Goal: Answer question/provide support: Share knowledge or assist other users

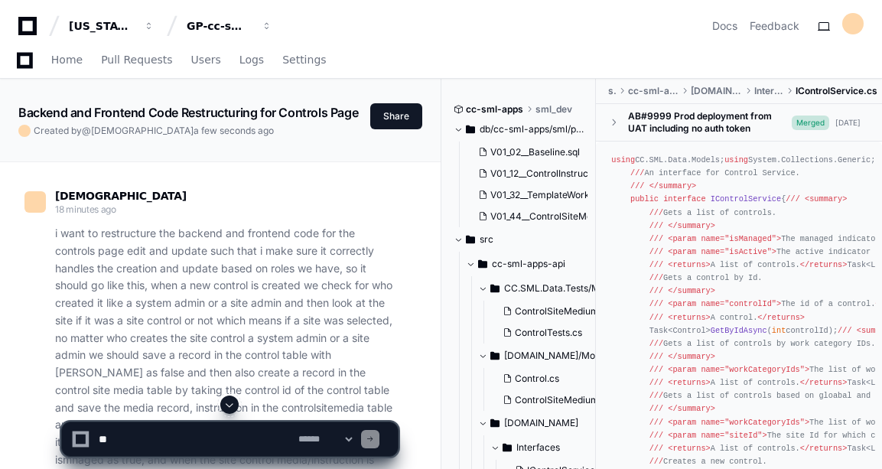
scroll to position [6618, 0]
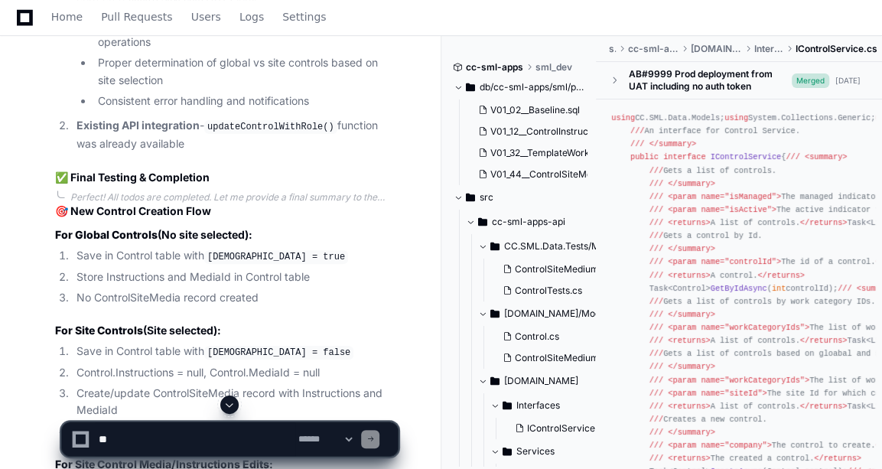
click at [141, 423] on textarea at bounding box center [196, 439] width 200 height 34
paste textarea "**********"
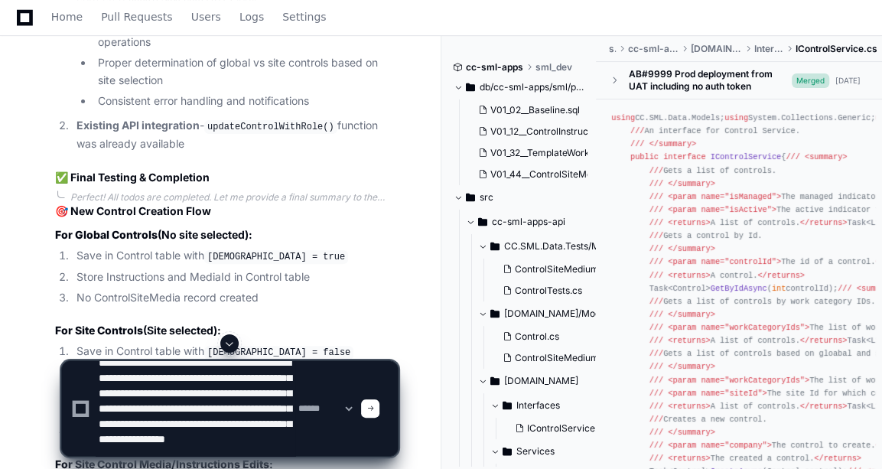
scroll to position [35, 0]
type textarea "**********"
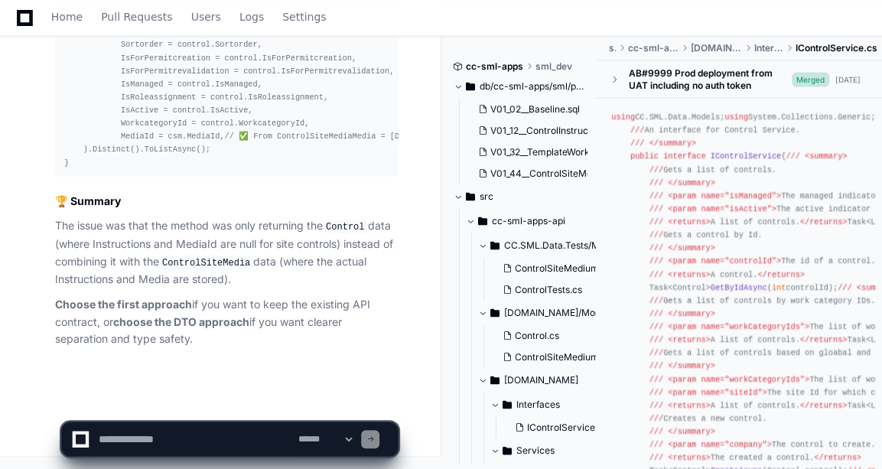
scroll to position [15173, 0]
drag, startPoint x: 271, startPoint y: 330, endPoint x: 118, endPoint y: 317, distance: 154.2
click at [118, 317] on strong "choose the DTO approach" at bounding box center [181, 320] width 136 height 13
click at [155, 427] on textarea at bounding box center [196, 439] width 200 height 34
type textarea "*"
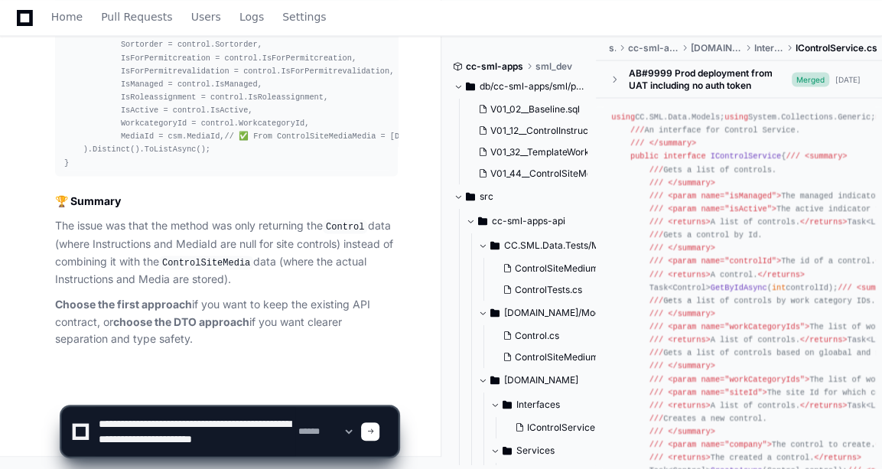
scroll to position [5, 0]
type textarea "**********"
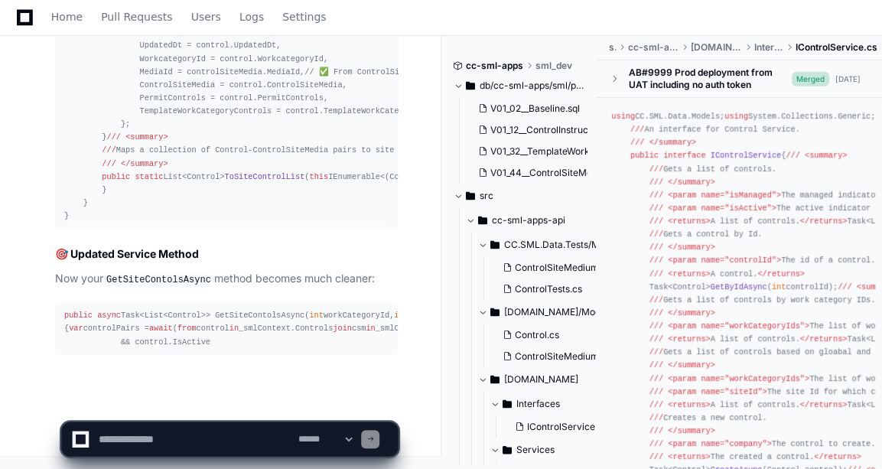
scroll to position [16489, 0]
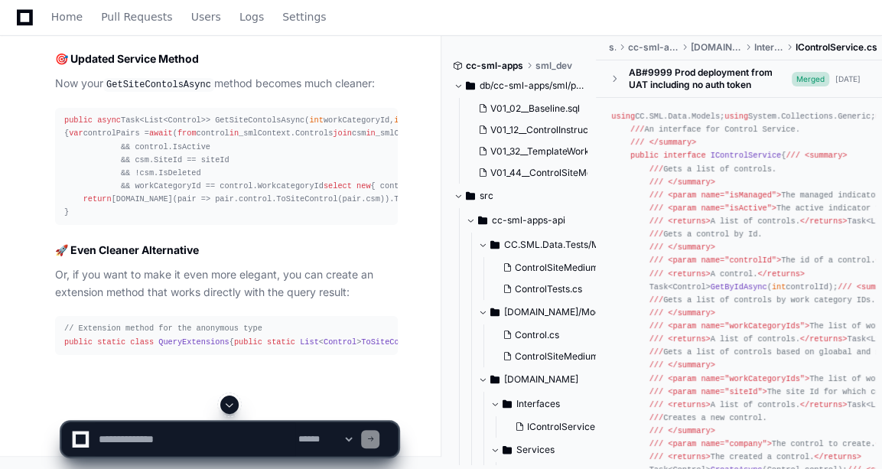
click at [234, 408] on span at bounding box center [229, 404] width 12 height 12
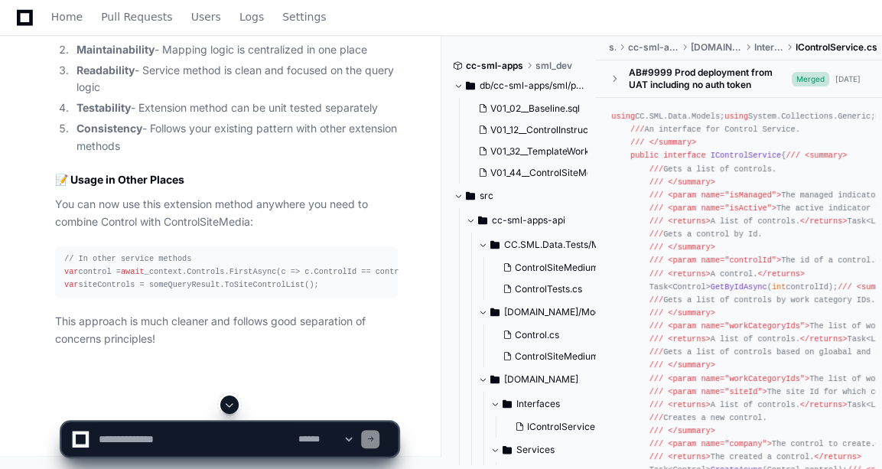
scroll to position [15987, 0]
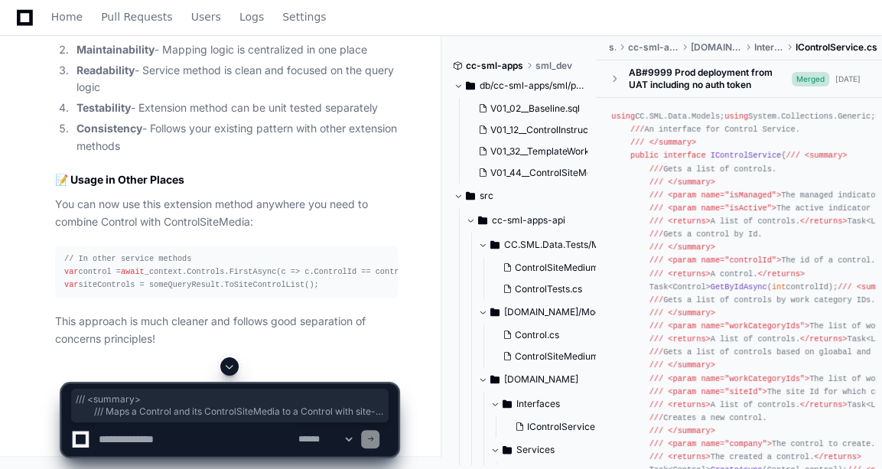
drag, startPoint x: 96, startPoint y: 62, endPoint x: 162, endPoint y: 180, distance: 134.9
copy div "/// <loremip> /// Dolo s Ametcon adi eli SeddoeiUsmoDtemp in u Laboree dolo mag…"
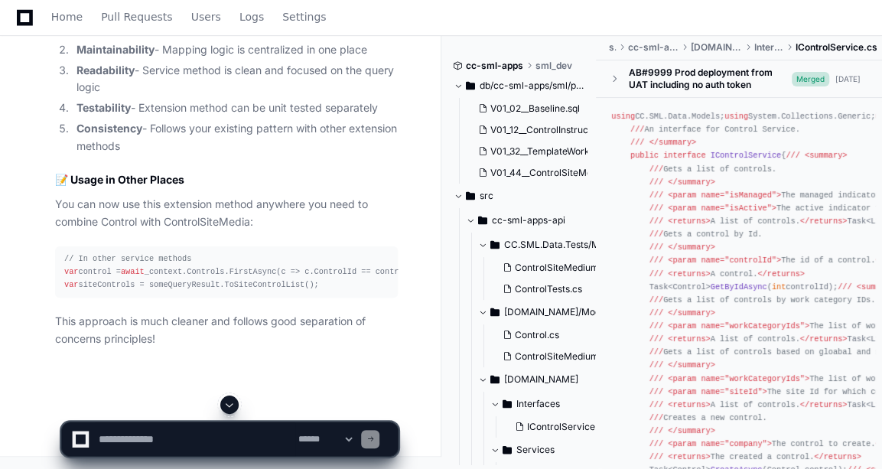
scroll to position [16646, 0]
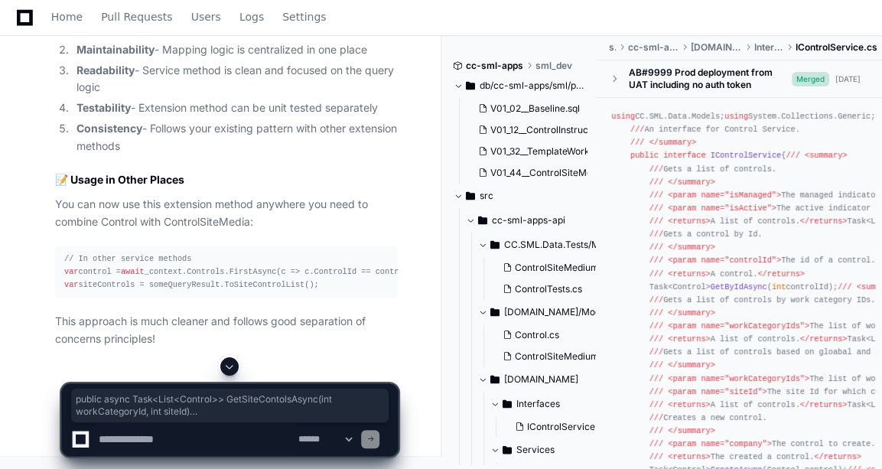
drag, startPoint x: 64, startPoint y: 96, endPoint x: 85, endPoint y: 303, distance: 207.5
copy div "public async Task<List<Control>> GetSiteContolsAsync( int workCategoryId, int s…"
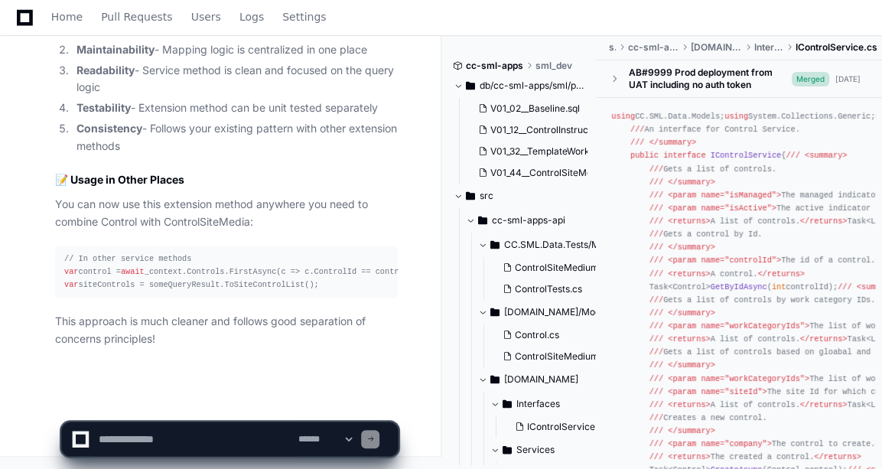
click at [155, 431] on textarea at bounding box center [196, 439] width 200 height 34
click at [144, 435] on textarea at bounding box center [196, 439] width 200 height 34
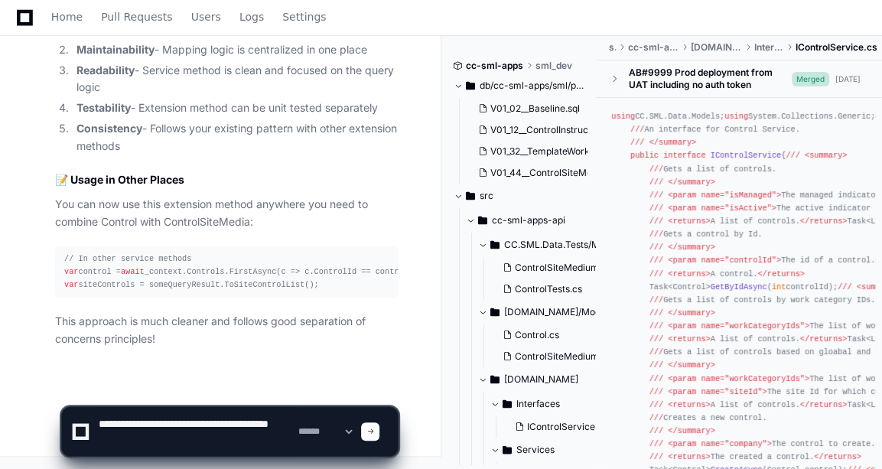
click at [210, 422] on textarea at bounding box center [196, 431] width 200 height 49
click at [284, 419] on textarea at bounding box center [196, 431] width 200 height 49
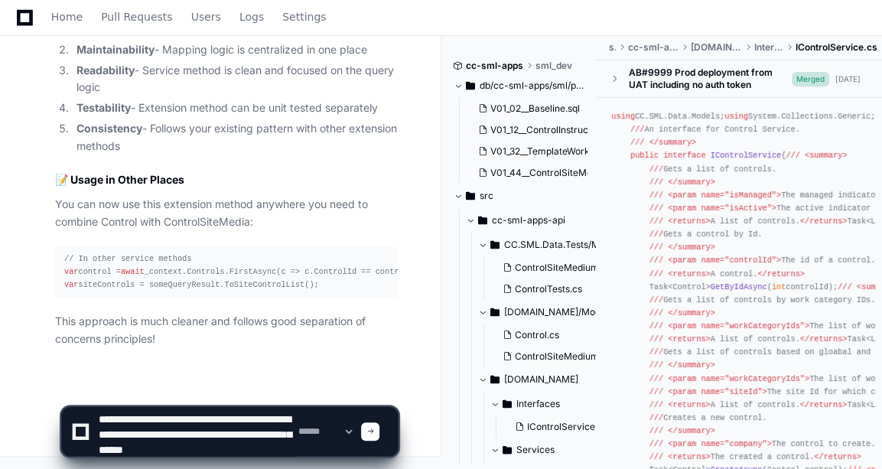
paste textarea "**********"
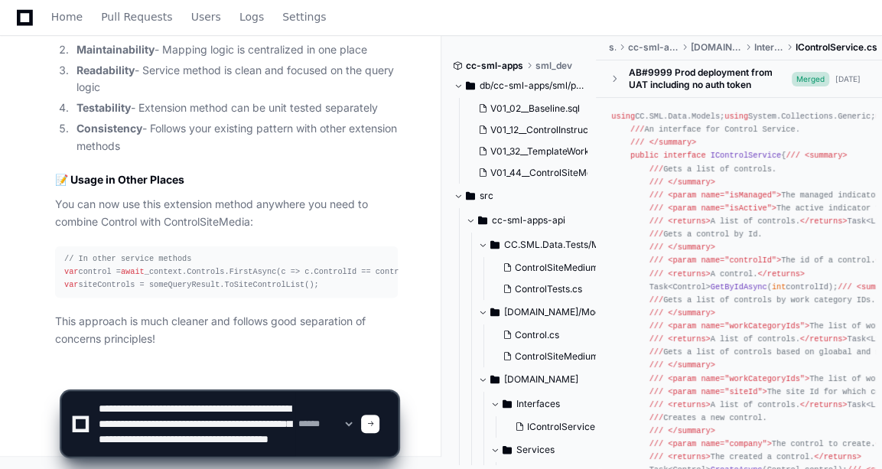
scroll to position [20, 0]
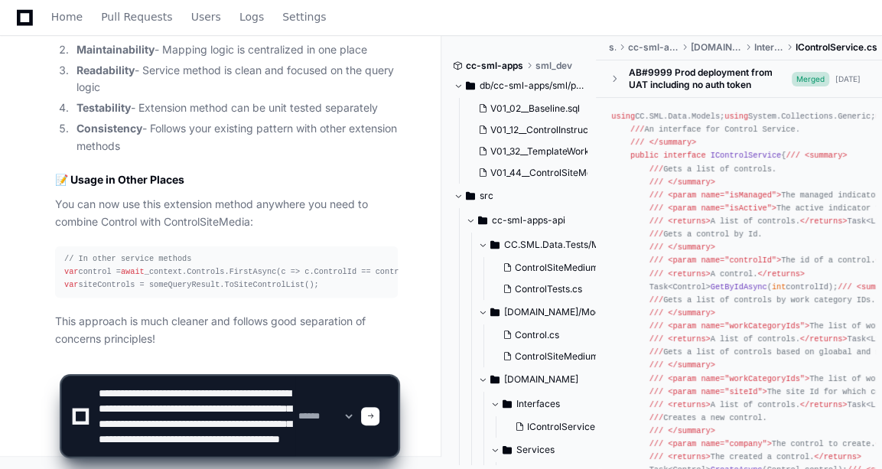
type textarea "**********"
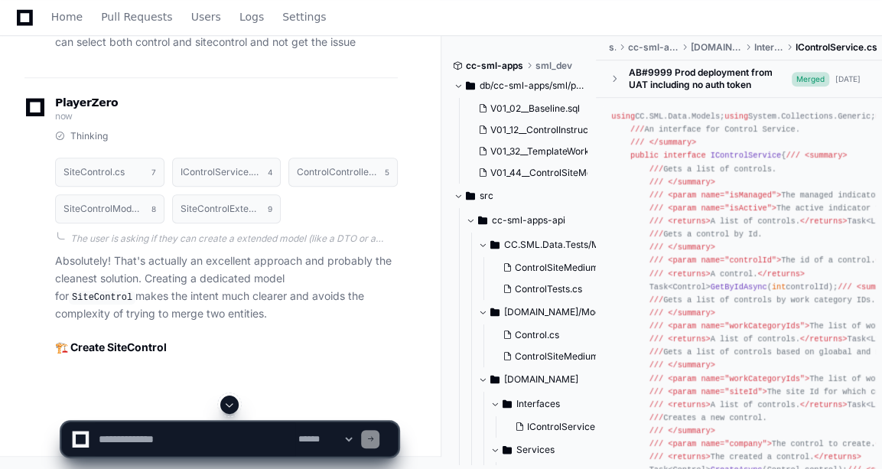
scroll to position [14528, 0]
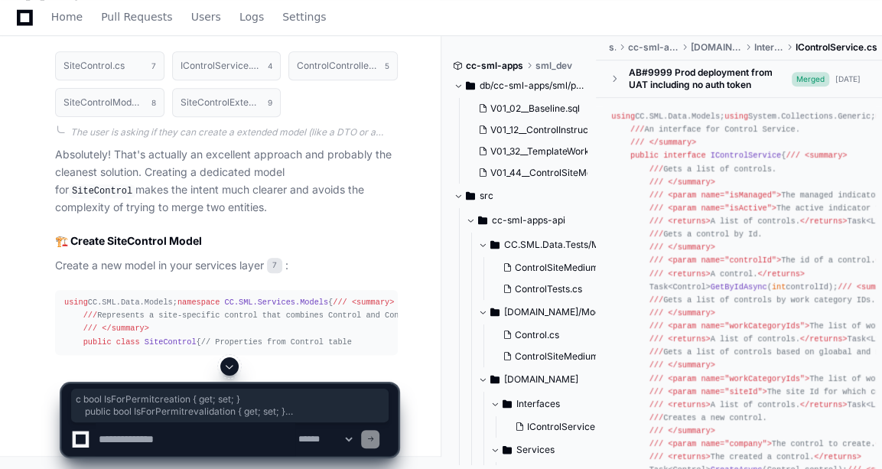
drag, startPoint x: 71, startPoint y: 331, endPoint x: 106, endPoint y: 155, distance: 179.3
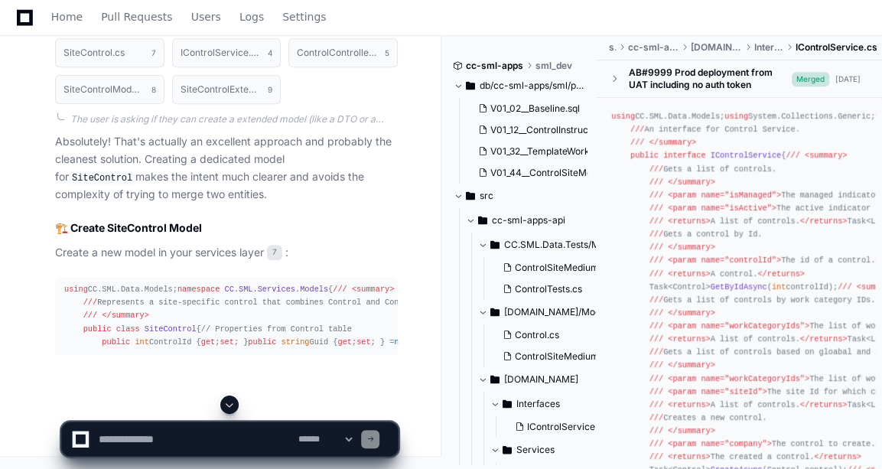
scroll to position [14397, 0]
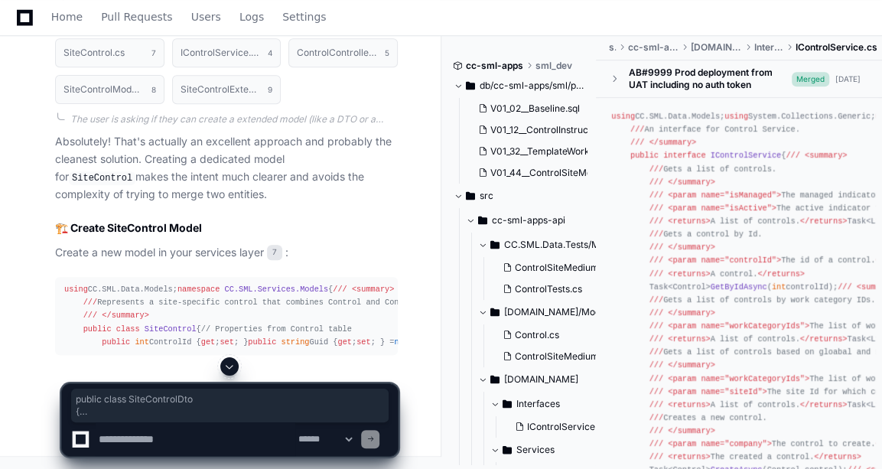
drag, startPoint x: 61, startPoint y: 140, endPoint x: 153, endPoint y: 287, distance: 173.8
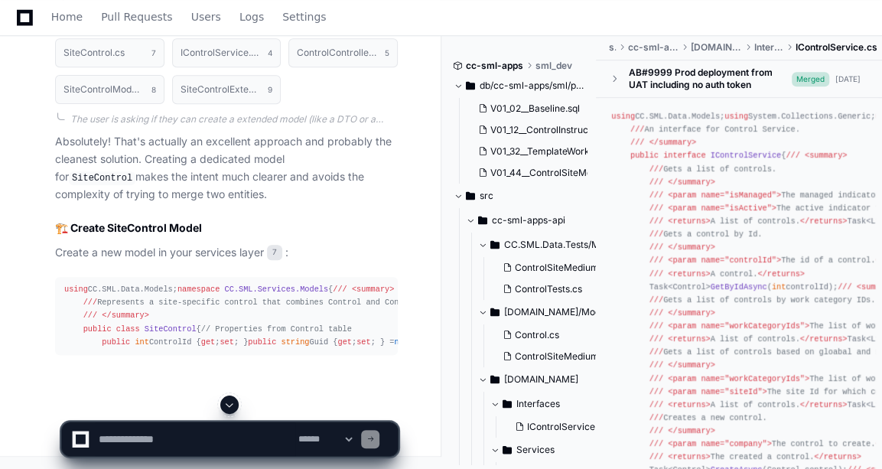
drag, startPoint x: 153, startPoint y: 287, endPoint x: 262, endPoint y: 329, distance: 116.9
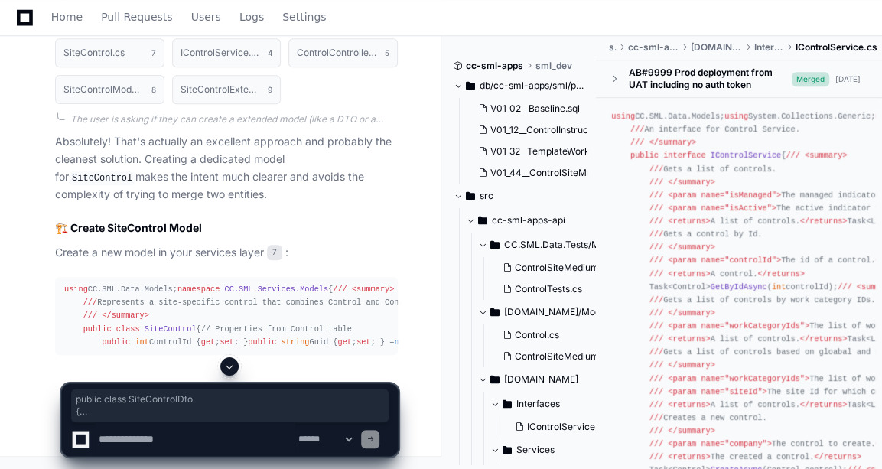
drag, startPoint x: 63, startPoint y: 141, endPoint x: 383, endPoint y: 281, distance: 349.6
drag, startPoint x: 383, startPoint y: 281, endPoint x: 349, endPoint y: 292, distance: 36.0
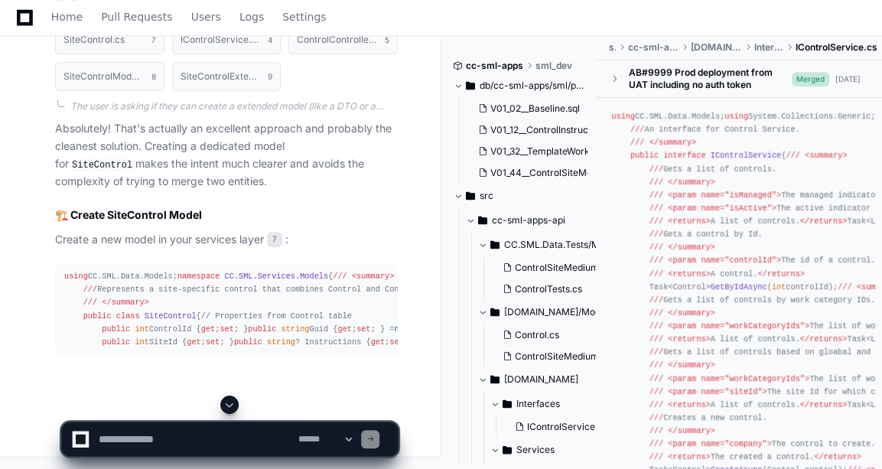
scroll to position [14424, 0]
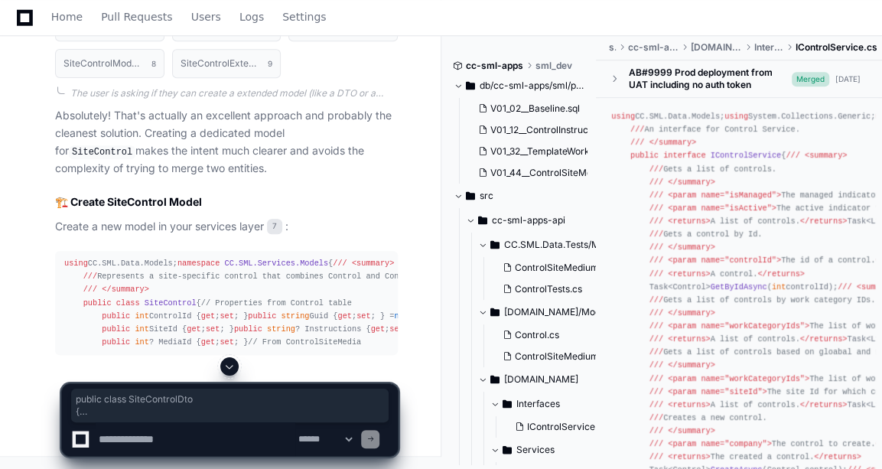
drag, startPoint x: 63, startPoint y: 115, endPoint x: 125, endPoint y: 188, distance: 96.5
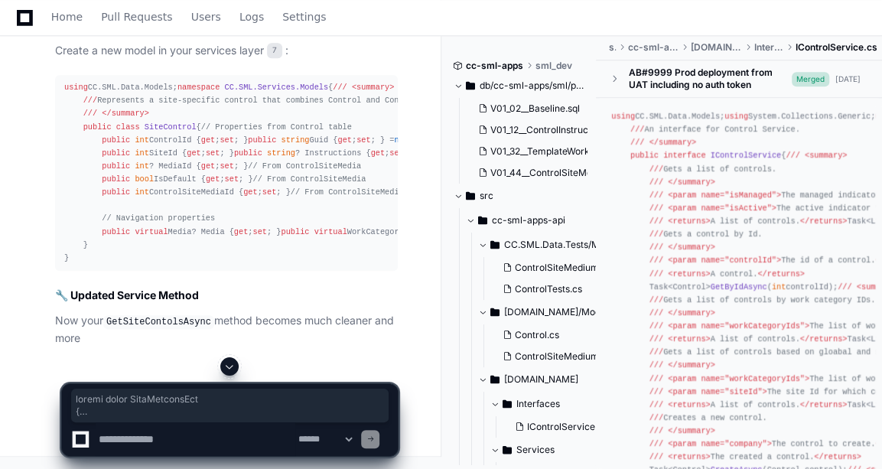
scroll to position [14634, 0]
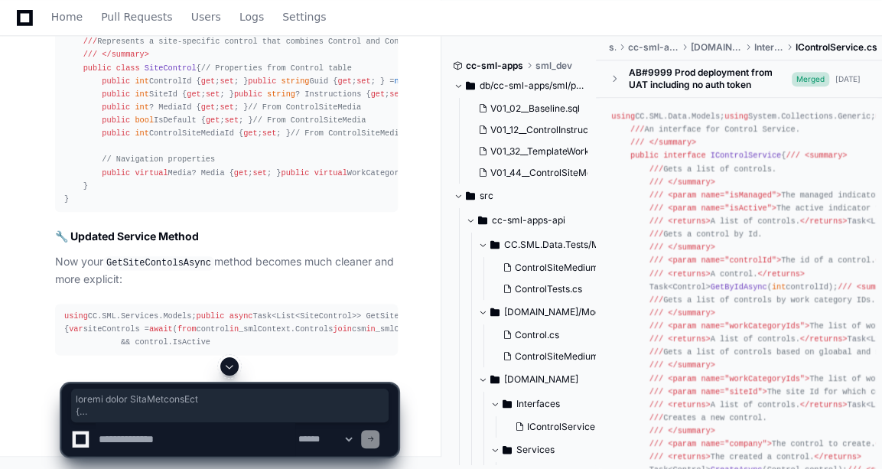
copy div "public class SiteControlDto { // Control properties public int ControlId { get …"
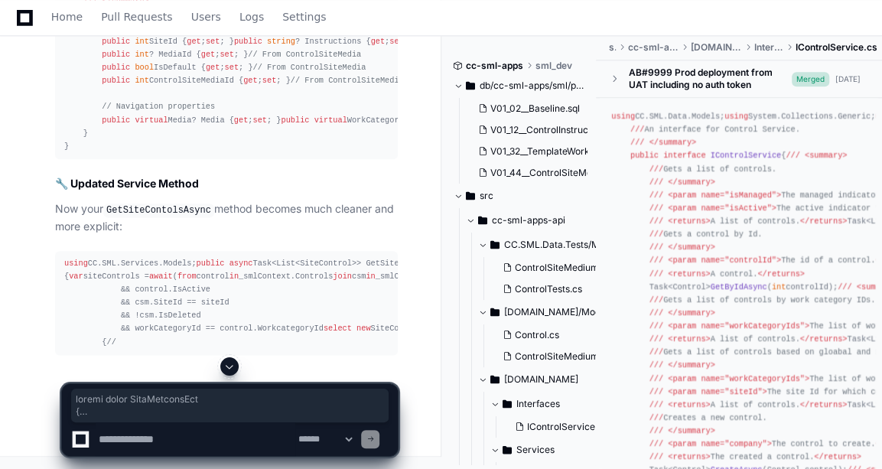
scroll to position [16246, 0]
click at [230, 367] on span at bounding box center [229, 366] width 12 height 12
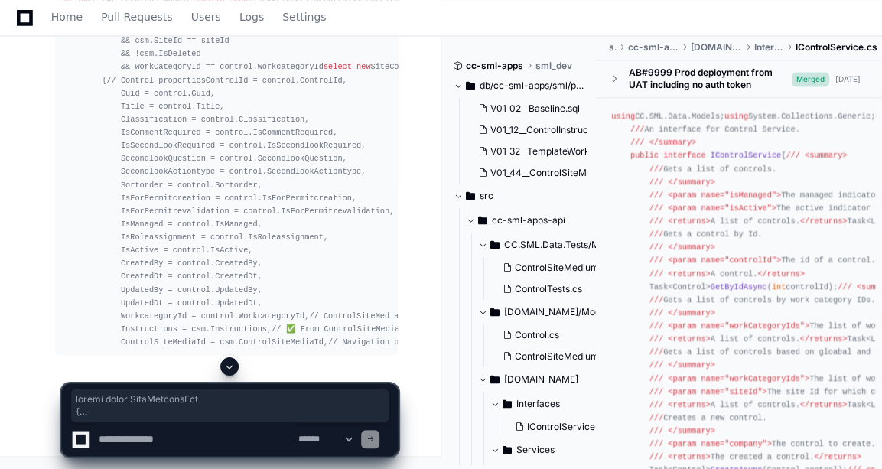
scroll to position [18760, 0]
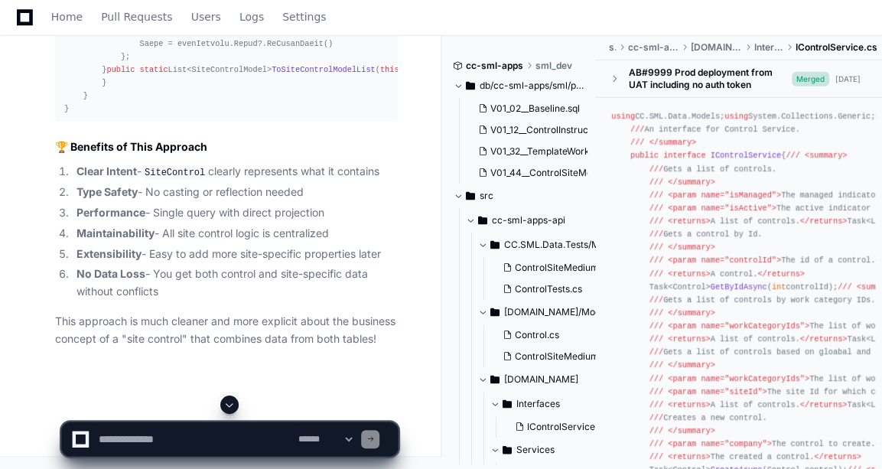
scroll to position [18990, 0]
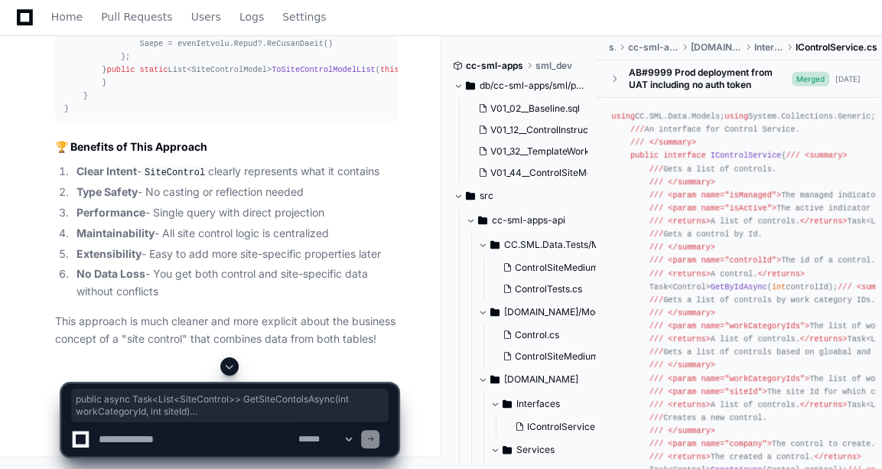
drag, startPoint x: 63, startPoint y: 99, endPoint x: 136, endPoint y: 267, distance: 182.5
click at [199, 439] on textarea at bounding box center [196, 439] width 200 height 34
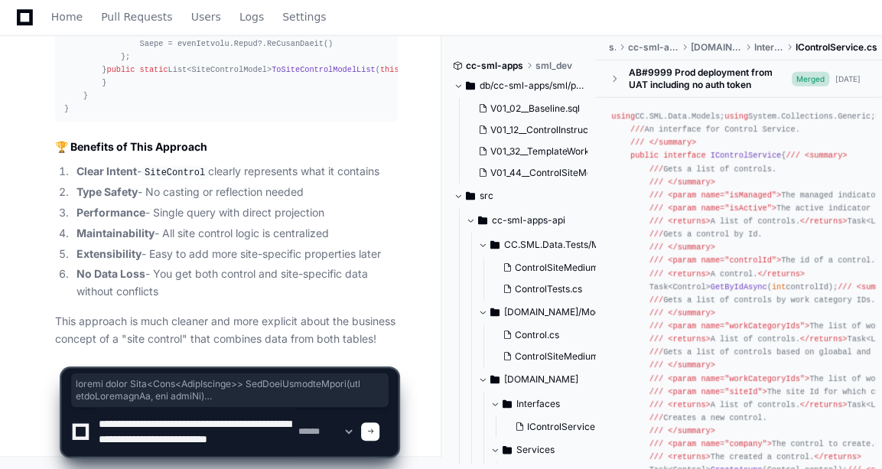
scroll to position [5, 0]
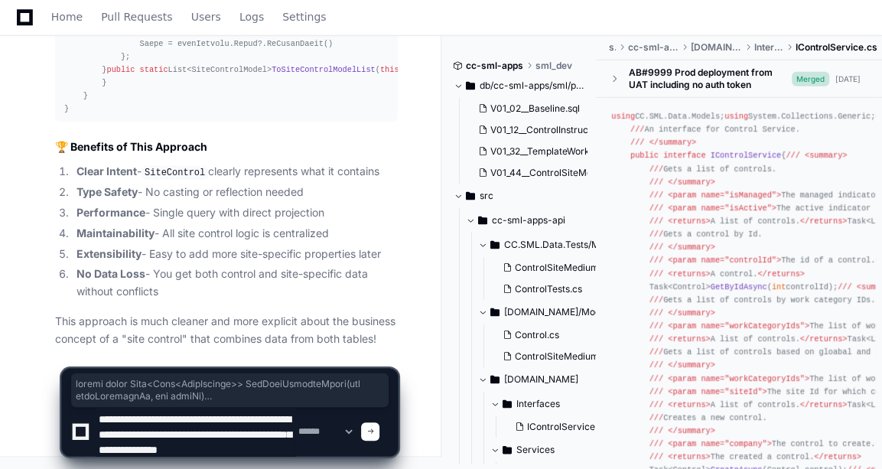
type textarea "**********"
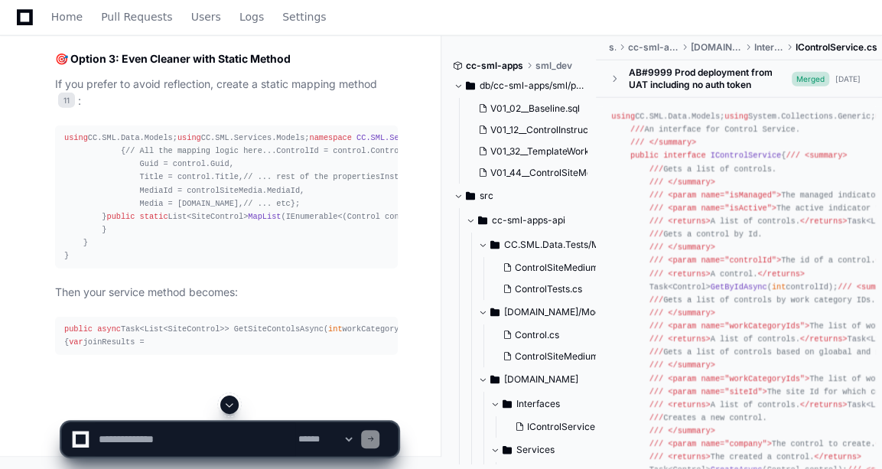
scroll to position [22734, 0]
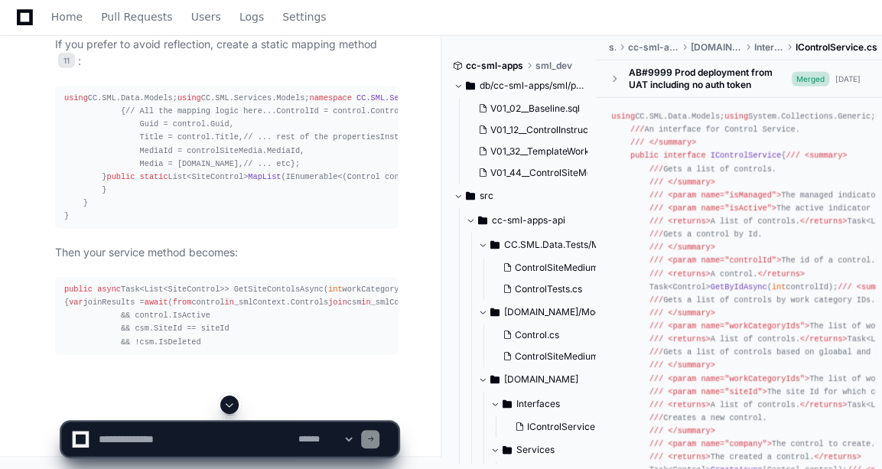
click at [226, 408] on span at bounding box center [229, 404] width 12 height 12
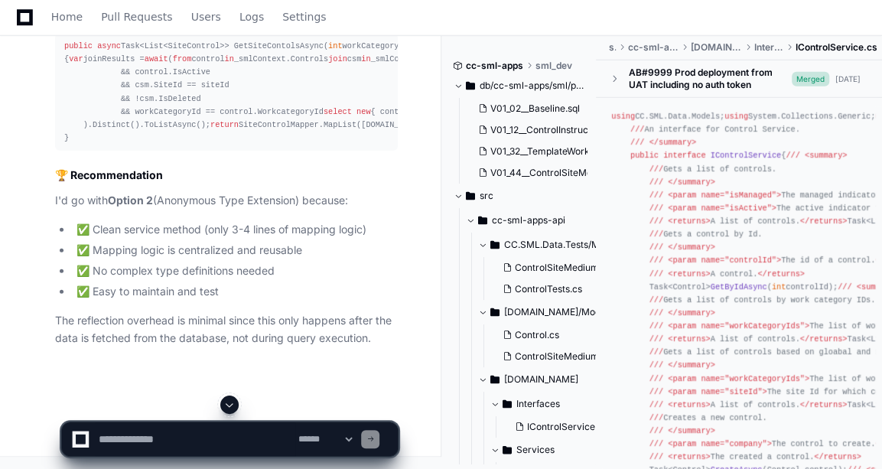
scroll to position [23470, 0]
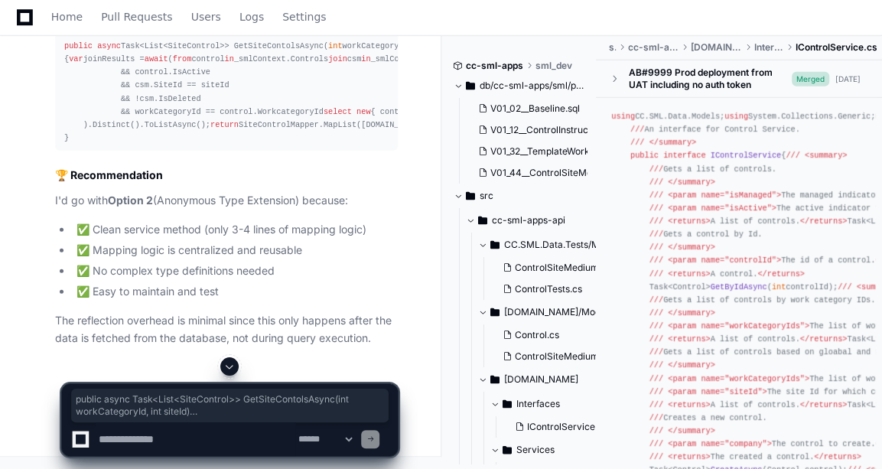
drag, startPoint x: 63, startPoint y: 141, endPoint x: 77, endPoint y: 340, distance: 199.3
copy div "public async Task<List<SiteControl>> GetSiteContolsAsync( int workCategoryId, i…"
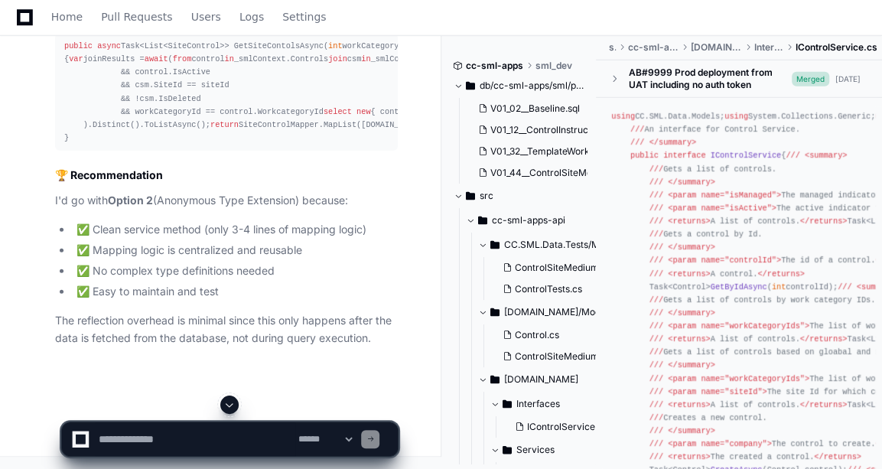
scroll to position [23438, 0]
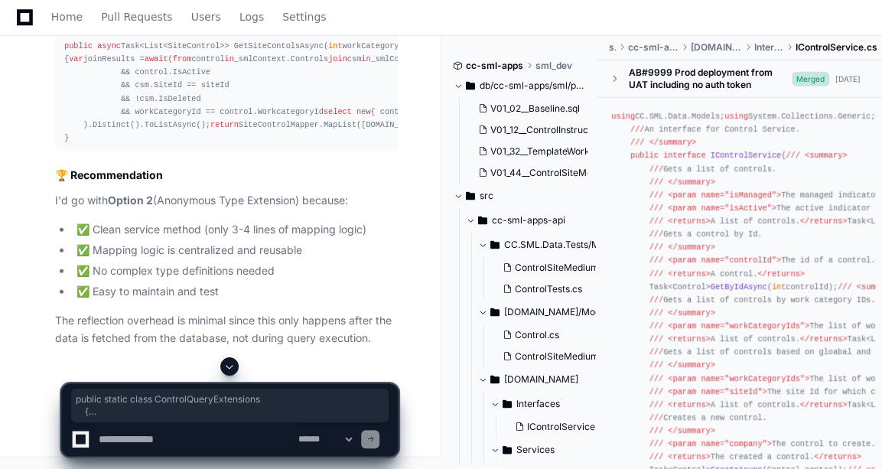
drag, startPoint x: 80, startPoint y: 188, endPoint x: 122, endPoint y: 278, distance: 99.5
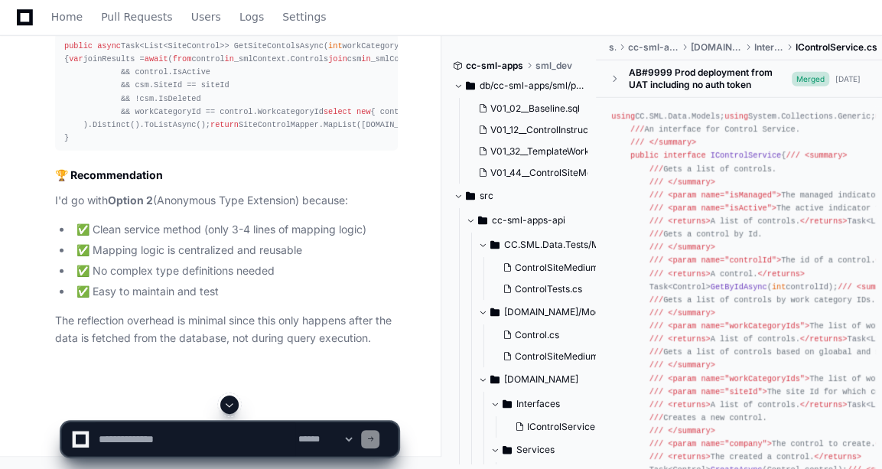
drag, startPoint x: 122, startPoint y: 278, endPoint x: 278, endPoint y: 318, distance: 161.0
drag, startPoint x: 80, startPoint y: 190, endPoint x: 115, endPoint y: 257, distance: 75.2
drag, startPoint x: 115, startPoint y: 257, endPoint x: 272, endPoint y: 282, distance: 159.5
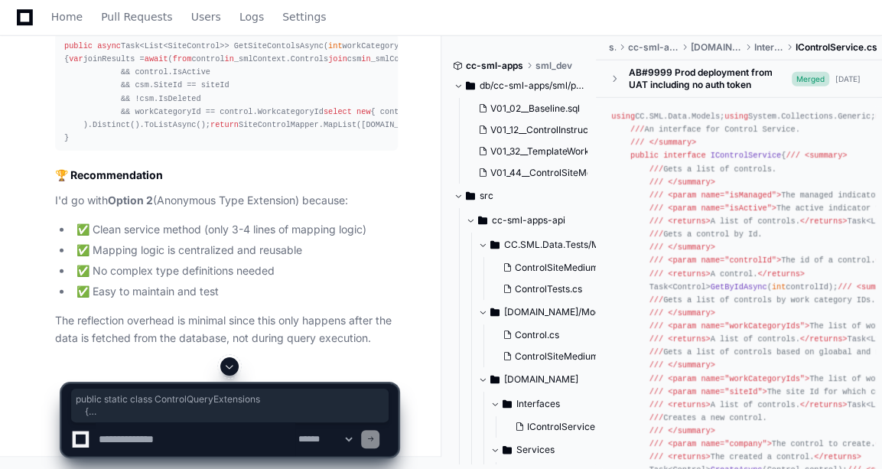
drag, startPoint x: 78, startPoint y: 192, endPoint x: 115, endPoint y: 276, distance: 92.1
copy div "public static class ControlQueryExtensions { /// <summary> /// Maps anonymous t…"
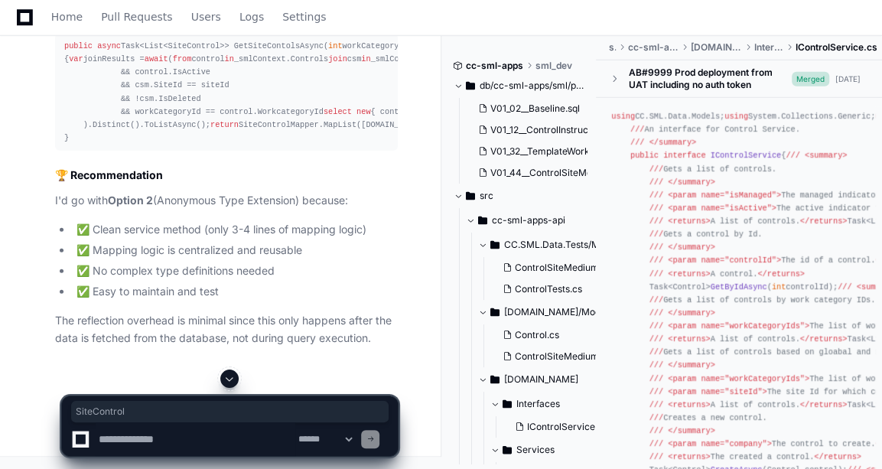
copy span "SiteControl"
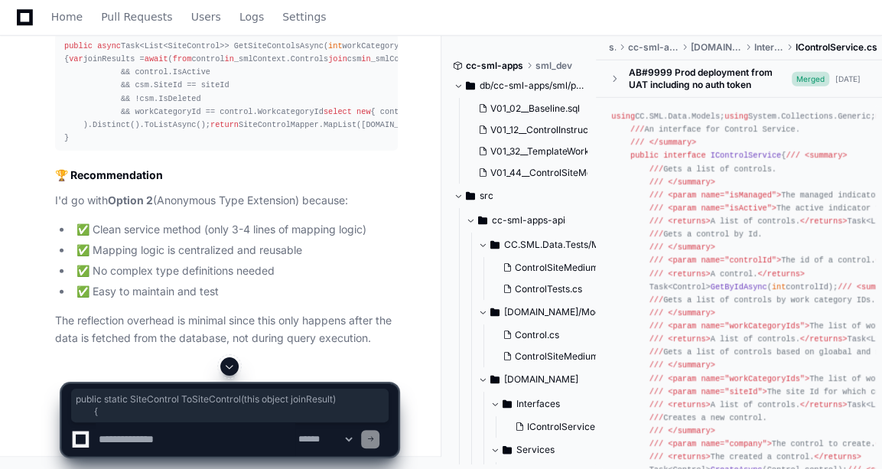
drag, startPoint x: 95, startPoint y: 309, endPoint x: 119, endPoint y: 324, distance: 28.9
drag, startPoint x: 119, startPoint y: 324, endPoint x: 145, endPoint y: 430, distance: 108.7
click at [145, 430] on textarea at bounding box center [196, 439] width 200 height 34
paste textarea "**********"
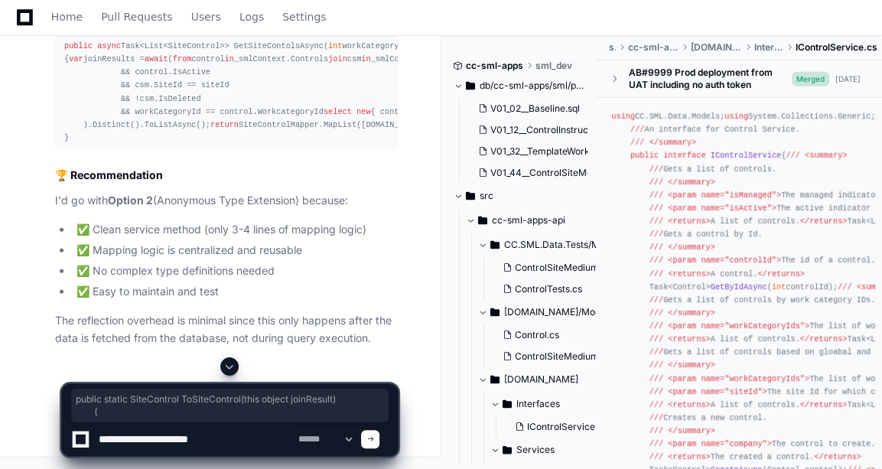
type textarea "**********"
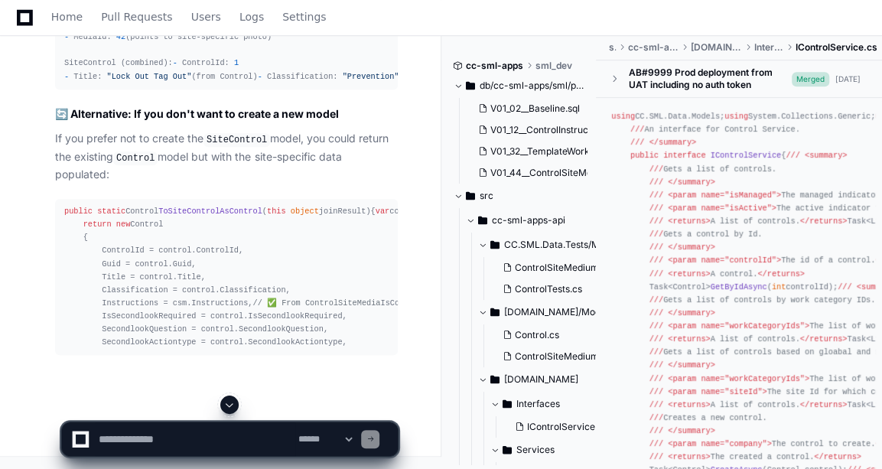
scroll to position [26205, 0]
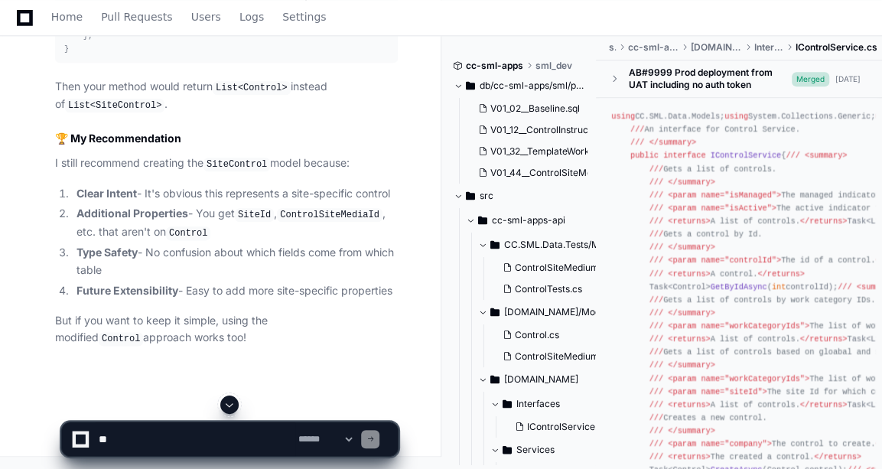
scroll to position [26161, 0]
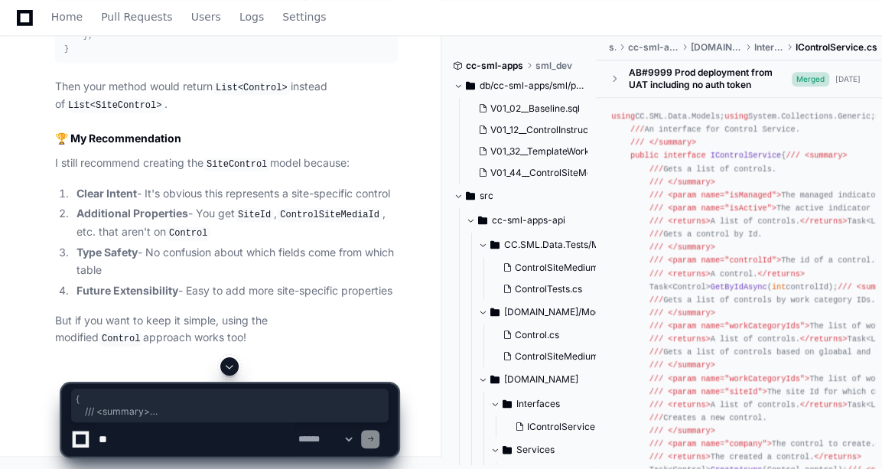
drag, startPoint x: 65, startPoint y: 62, endPoint x: 142, endPoint y: 194, distance: 153.2
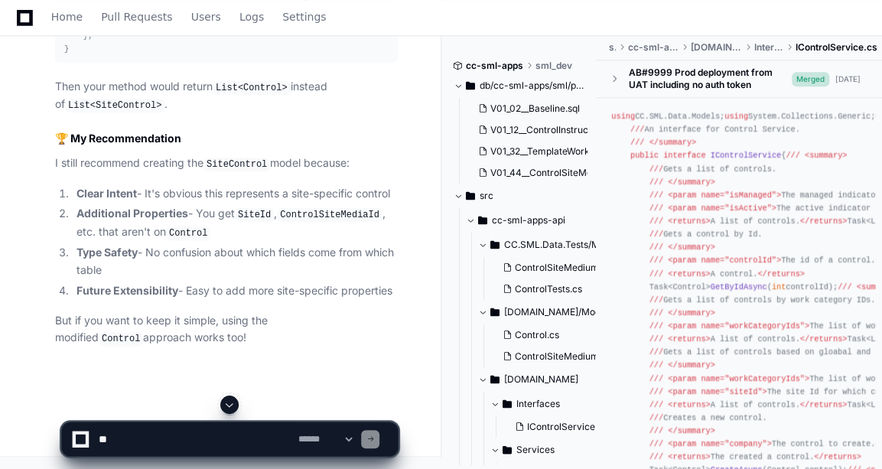
drag, startPoint x: 142, startPoint y: 194, endPoint x: 296, endPoint y: 194, distance: 153.7
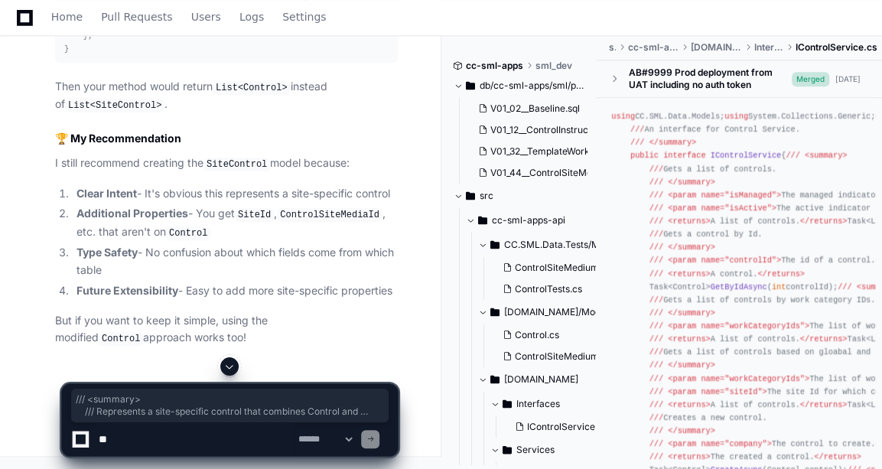
drag, startPoint x: 78, startPoint y: 72, endPoint x: 200, endPoint y: 257, distance: 221.4
copy div "/// <summary> /// Represents a site-specific control that combines Control and …"
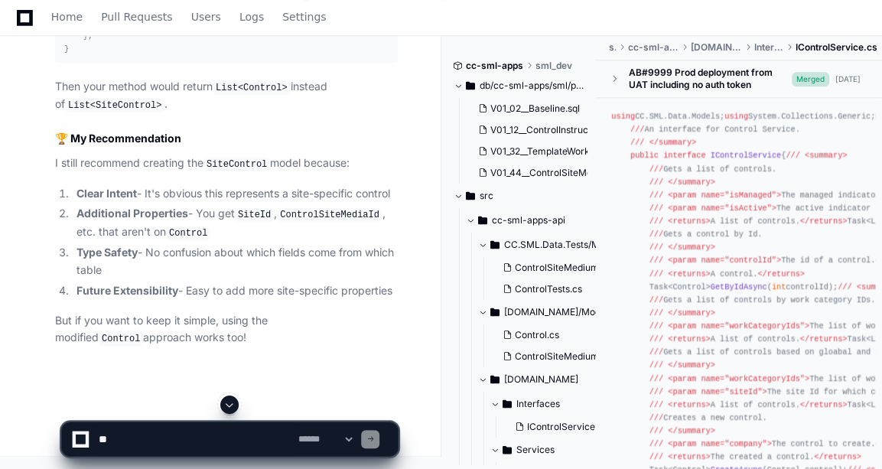
click at [150, 435] on textarea at bounding box center [196, 439] width 200 height 34
paste textarea "**********"
type textarea "**********"
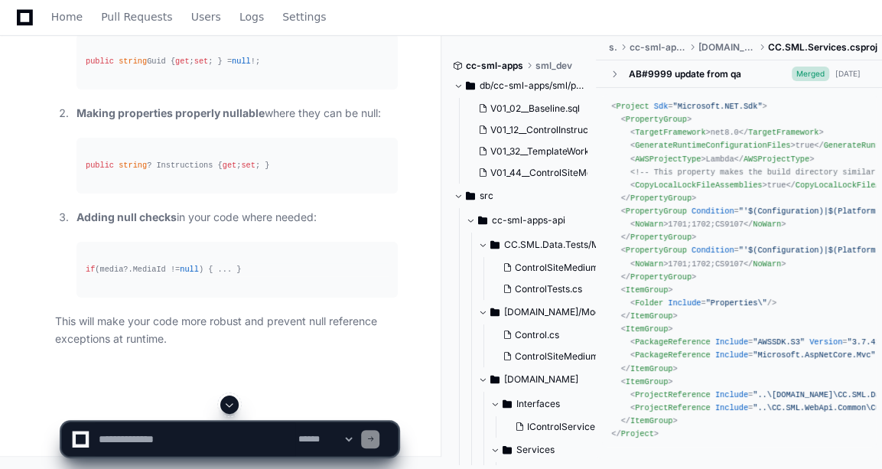
scroll to position [29501, 0]
click at [106, 441] on textarea at bounding box center [196, 439] width 200 height 34
paste textarea "**********"
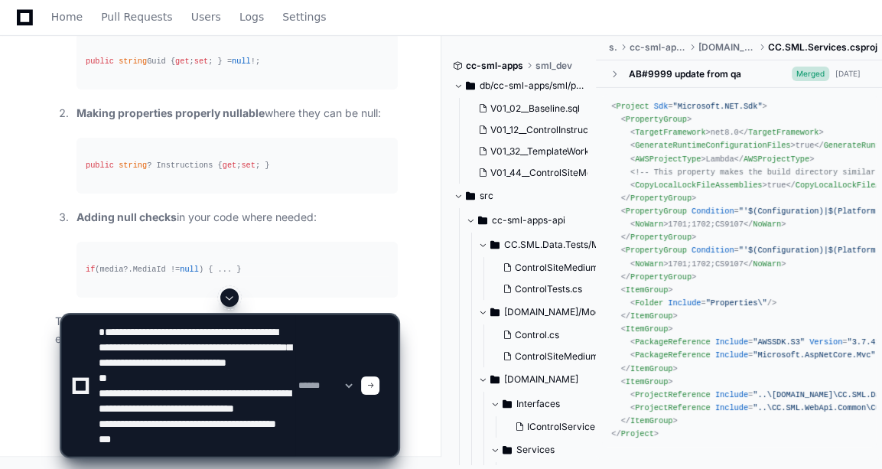
scroll to position [66, 0]
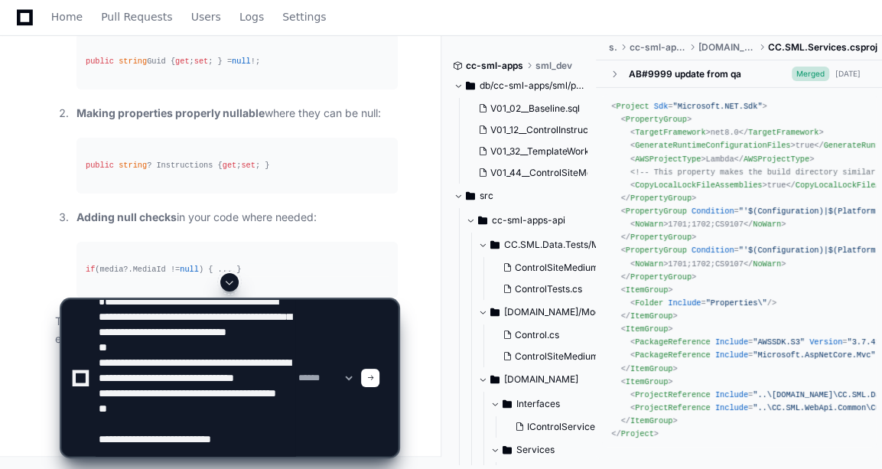
type textarea "**********"
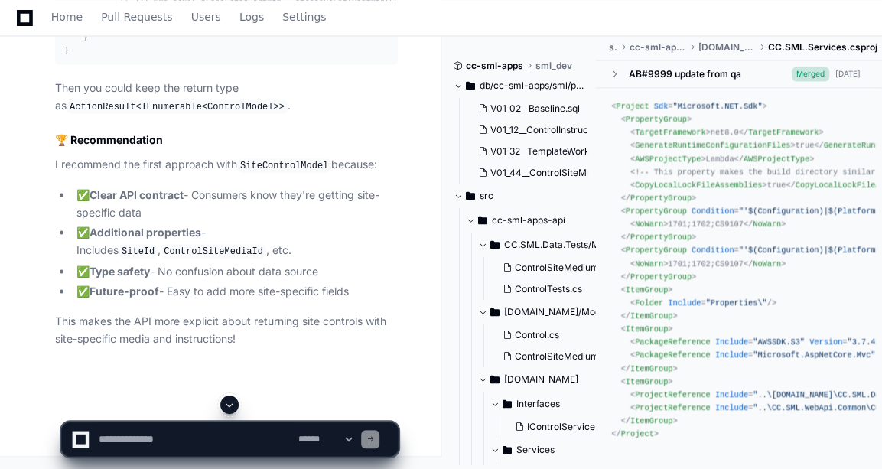
scroll to position [30387, 0]
click at [209, 430] on textarea at bounding box center [196, 439] width 200 height 34
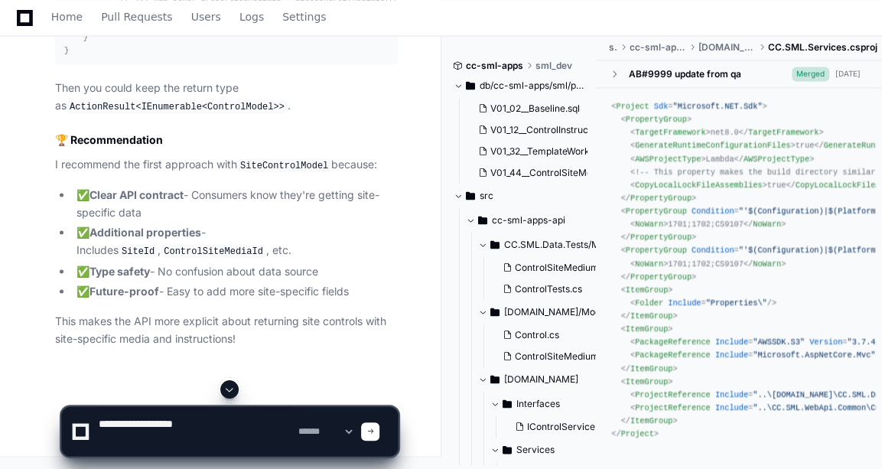
paste textarea "**********"
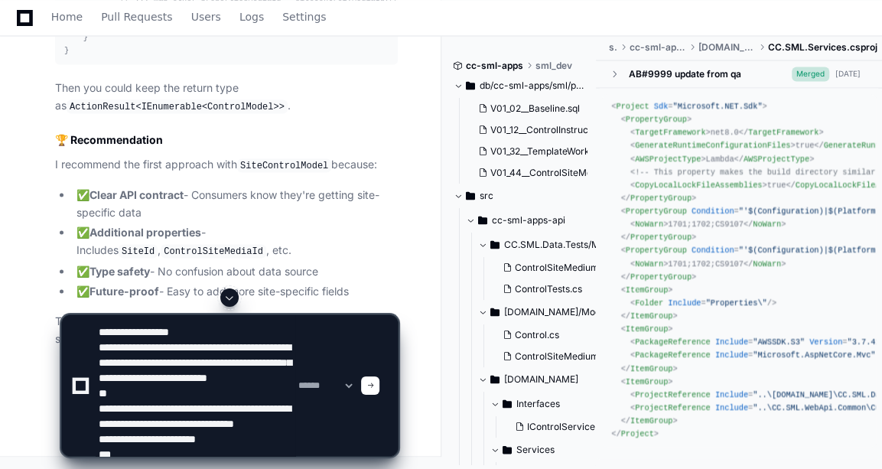
scroll to position [66, 0]
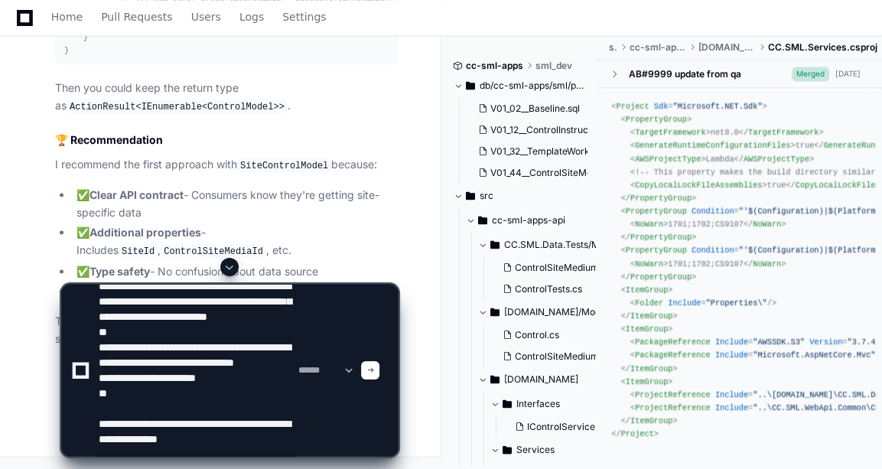
type textarea "**********"
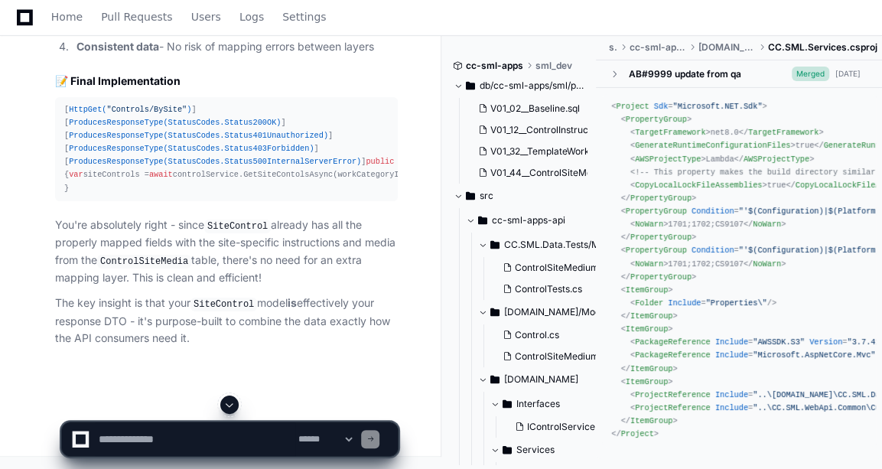
scroll to position [33921, 0]
click at [274, 281] on p "You're absolutely right - since SiteControl already has all the properly mapped…" at bounding box center [226, 251] width 343 height 71
click at [143, 427] on textarea at bounding box center [196, 439] width 200 height 34
paste textarea "**********"
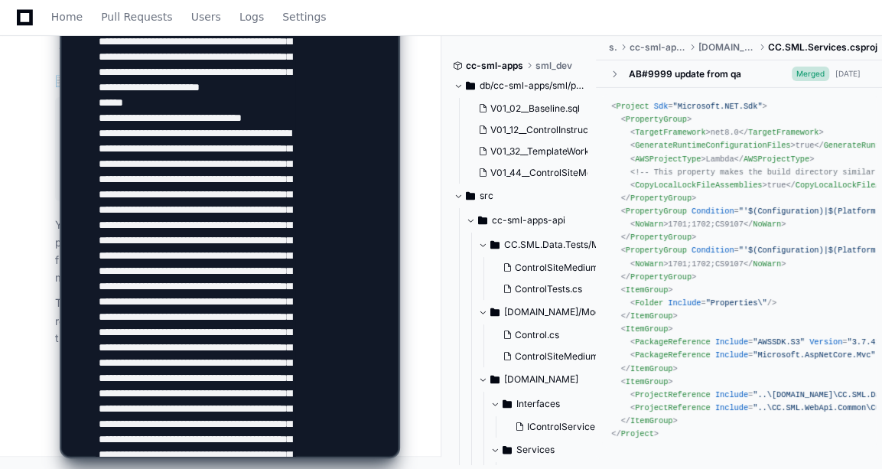
scroll to position [570, 0]
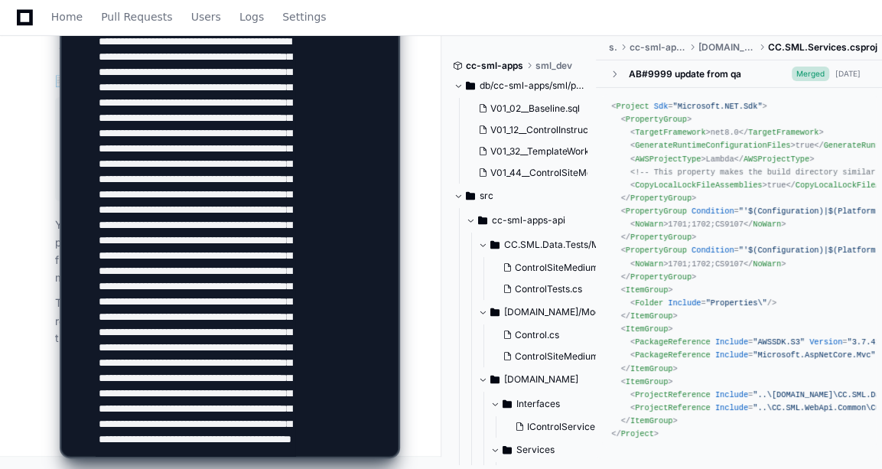
type textarea "**********"
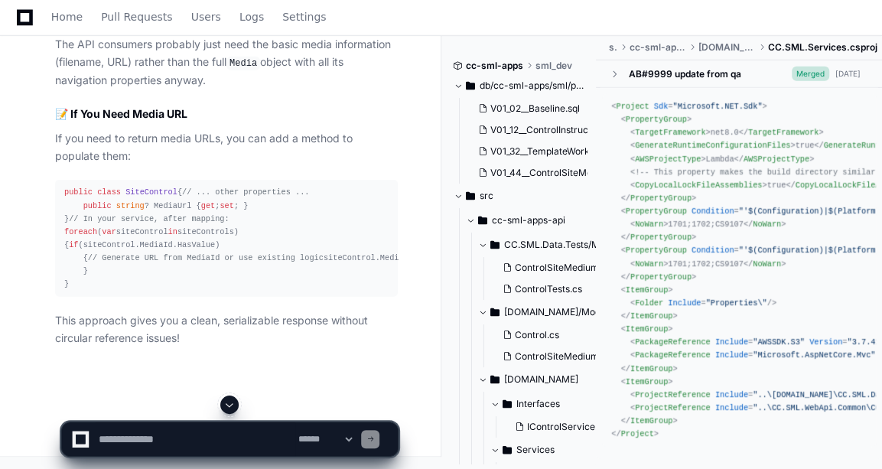
scroll to position [33931, 0]
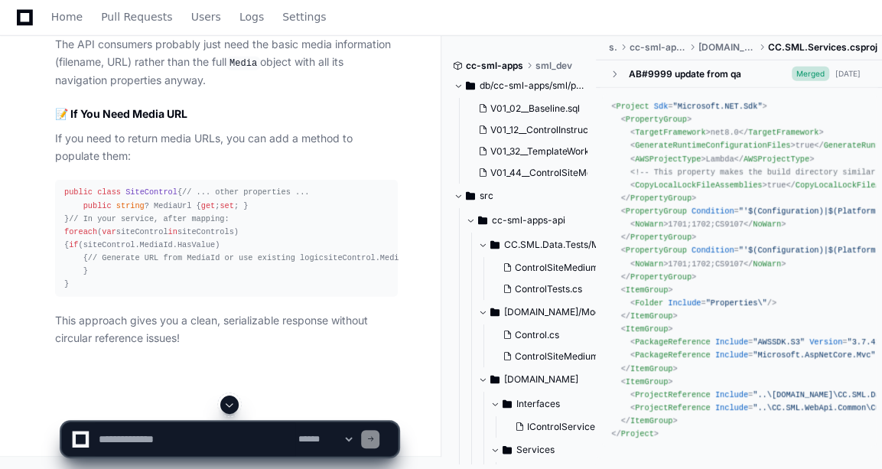
drag, startPoint x: 273, startPoint y: 186, endPoint x: 284, endPoint y: 241, distance: 56.2
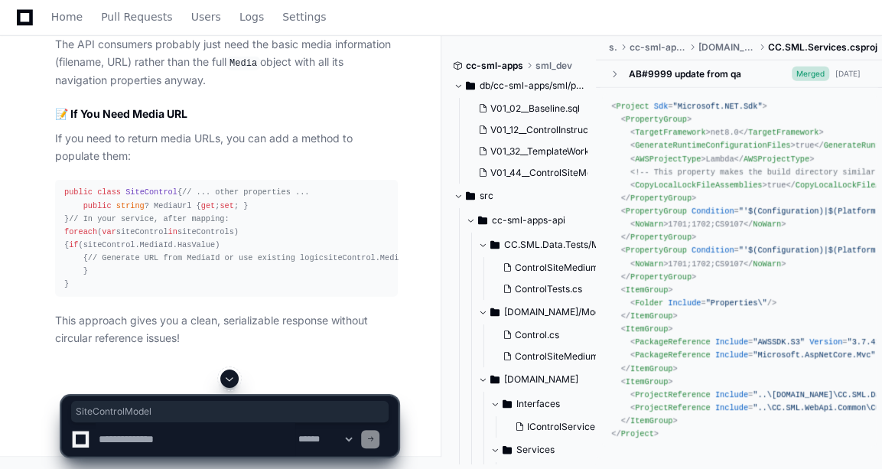
copy div "SiteControlModel"
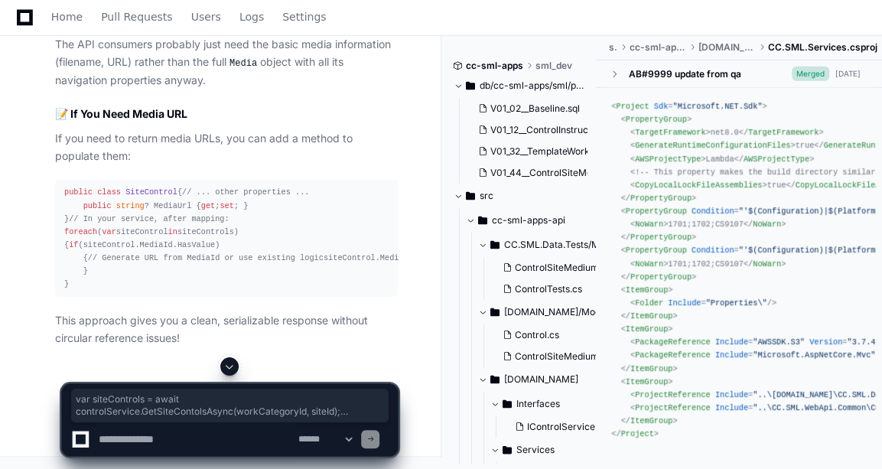
drag, startPoint x: 79, startPoint y: 210, endPoint x: 293, endPoint y: 222, distance: 214.4
copy div "var siteControls = await controlService.GetSiteContolsAsync(workCategoryId, sit…"
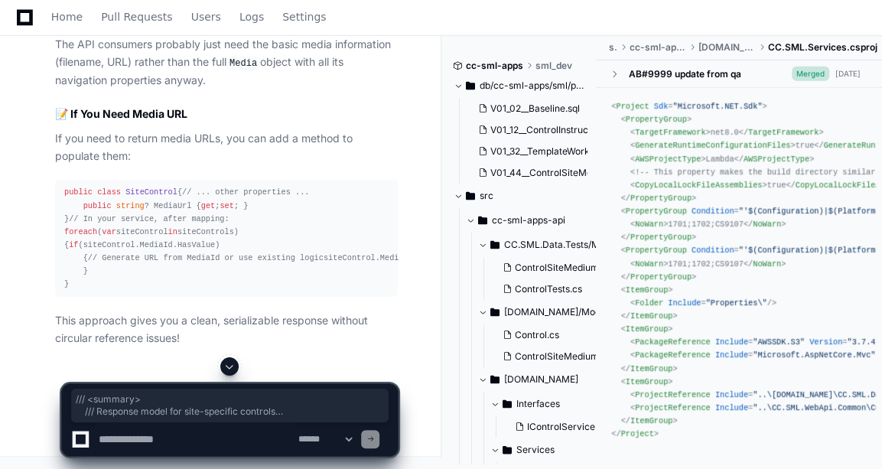
drag, startPoint x: 82, startPoint y: 64, endPoint x: 138, endPoint y: 128, distance: 85.0
copy div "/// <summary> /// Response model for site-specific controls /// </summary> publ…"
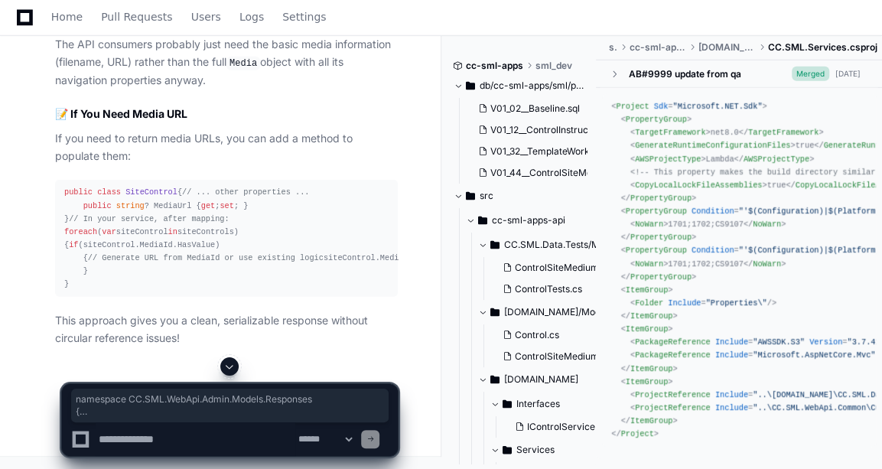
drag, startPoint x: 64, startPoint y: 60, endPoint x: 274, endPoint y: 335, distance: 345.3
copy div "namespace CC.SML.WebApi.Admin.Models.Responses { /// <summary> /// Response mod…"
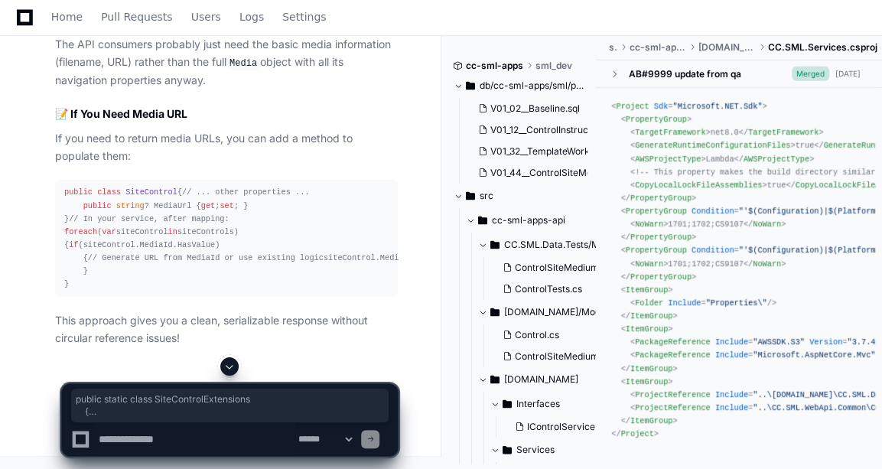
drag, startPoint x: 79, startPoint y: 186, endPoint x: 115, endPoint y: 281, distance: 102.1
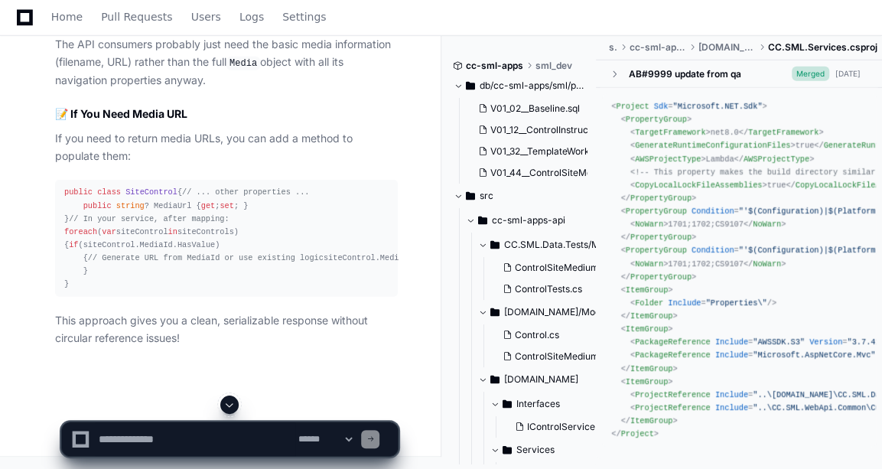
drag, startPoint x: 115, startPoint y: 281, endPoint x: 295, endPoint y: 130, distance: 235.5
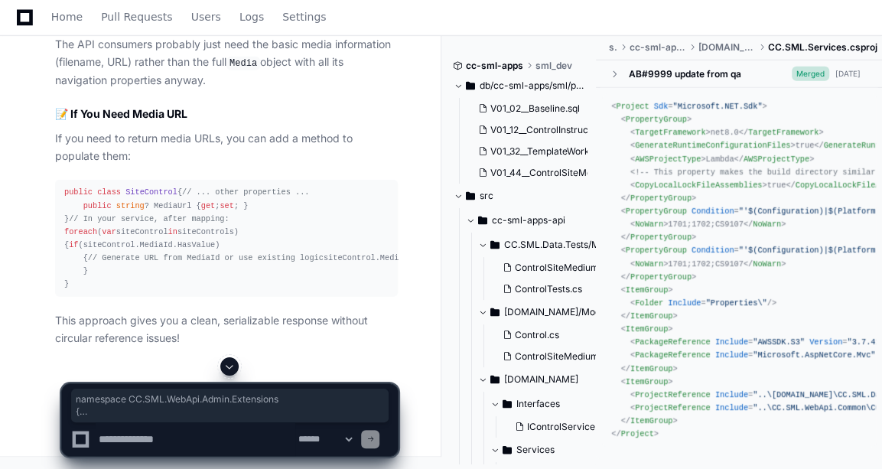
drag, startPoint x: 62, startPoint y: 158, endPoint x: 141, endPoint y: 346, distance: 203.2
copy div "namespace CC.SML.WebApi.Admin.Extensions { public static class SiteControlExten…"
